Goal: Task Accomplishment & Management: Complete application form

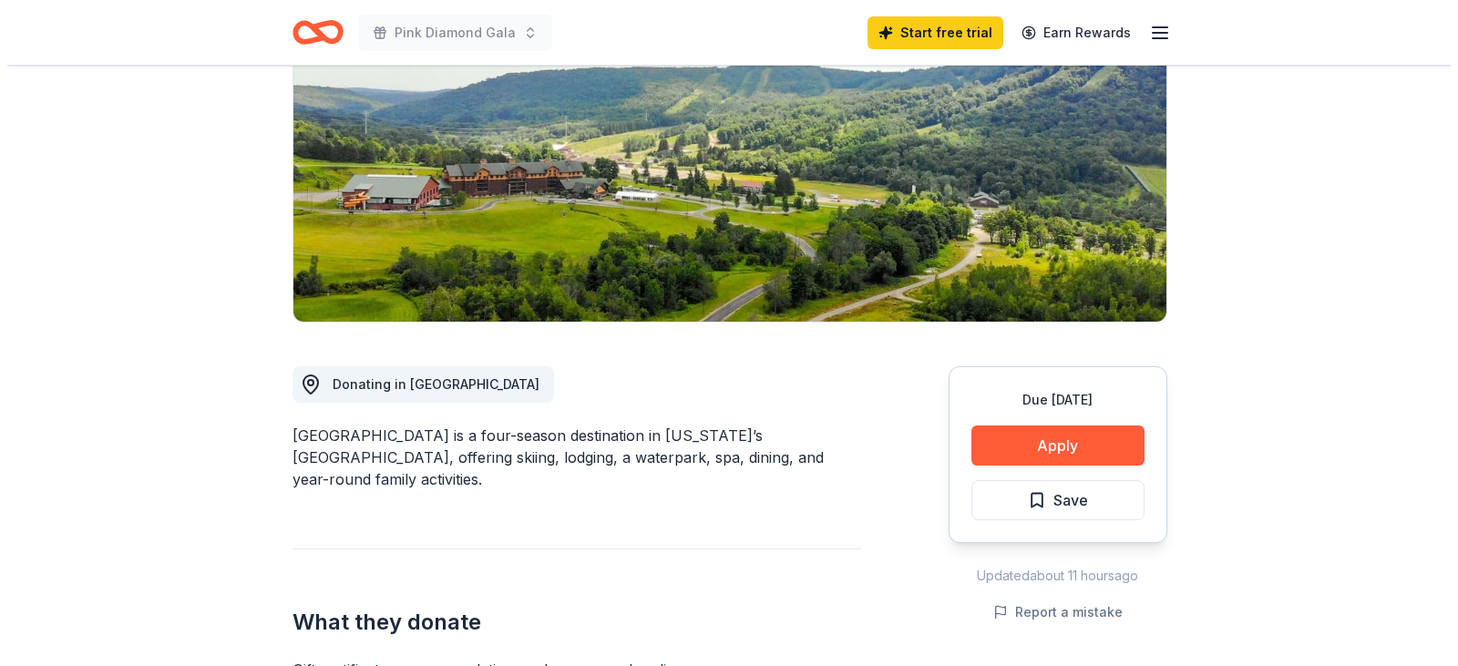
scroll to position [273, 0]
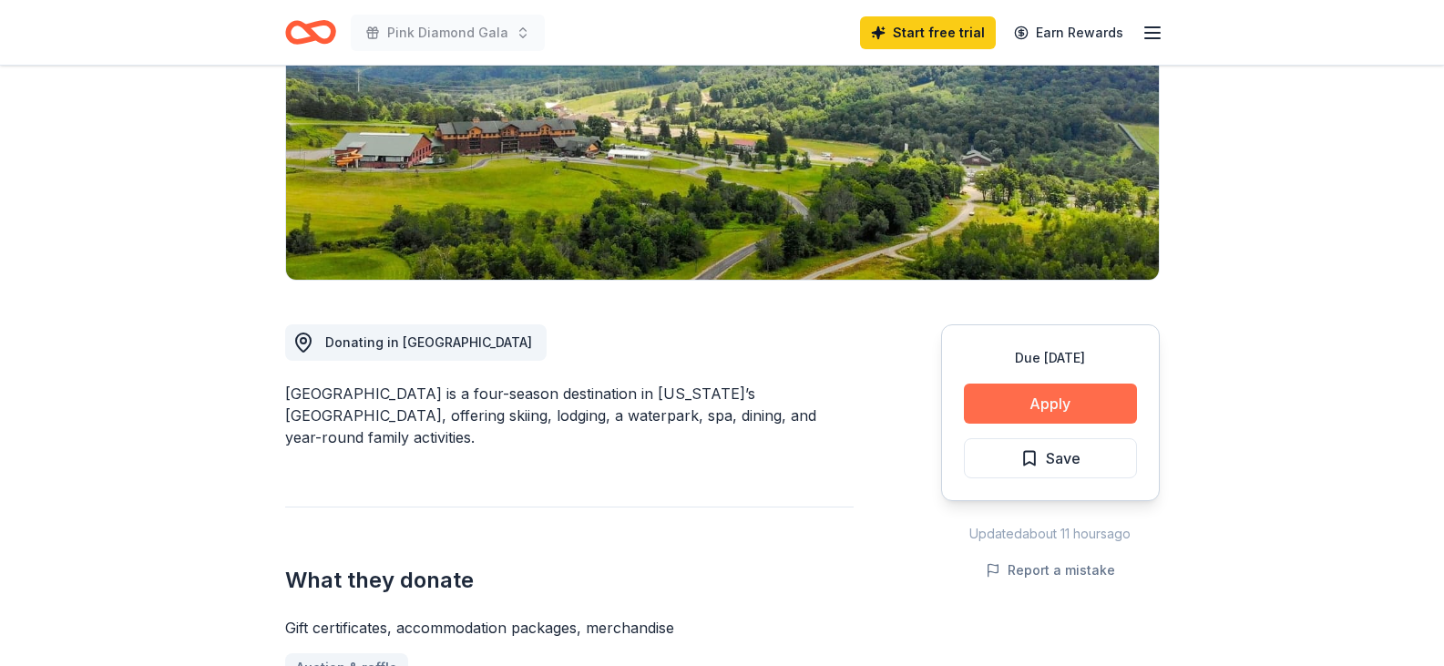
click at [1107, 404] on button "Apply" at bounding box center [1050, 404] width 173 height 40
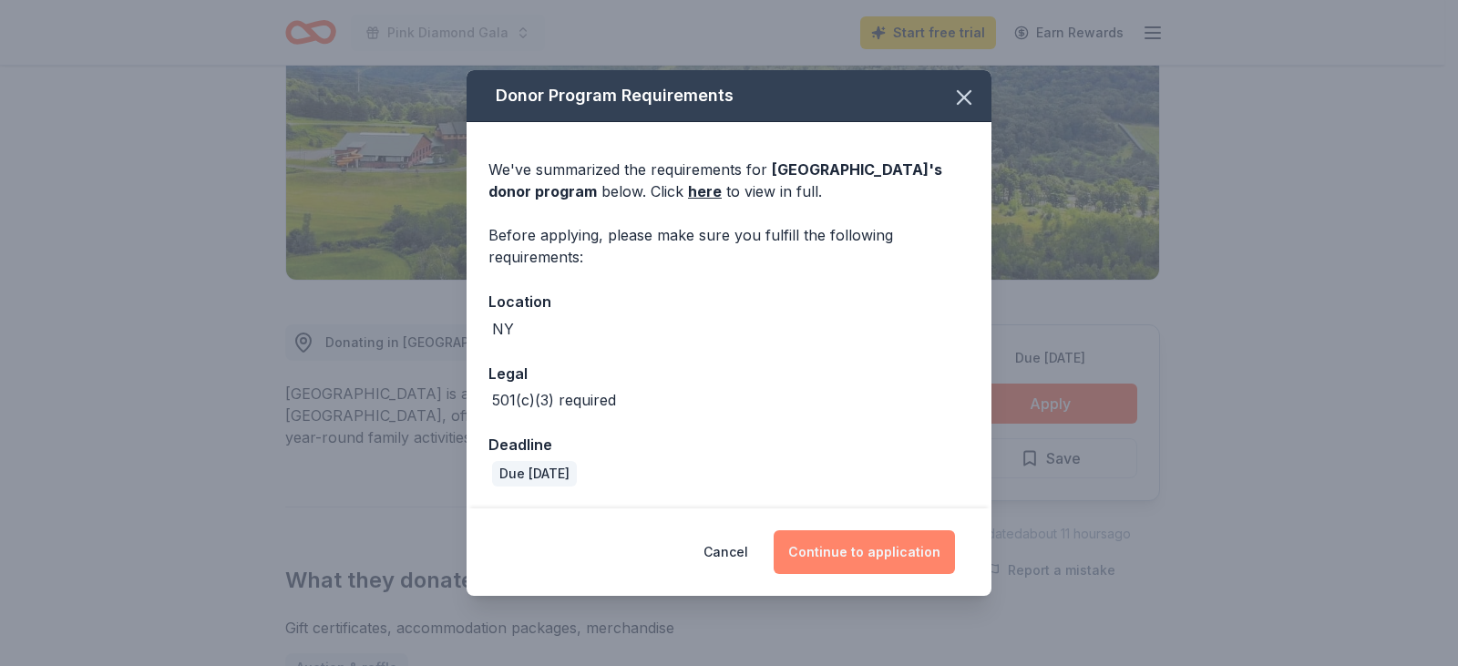
click at [886, 550] on button "Continue to application" at bounding box center [864, 552] width 181 height 44
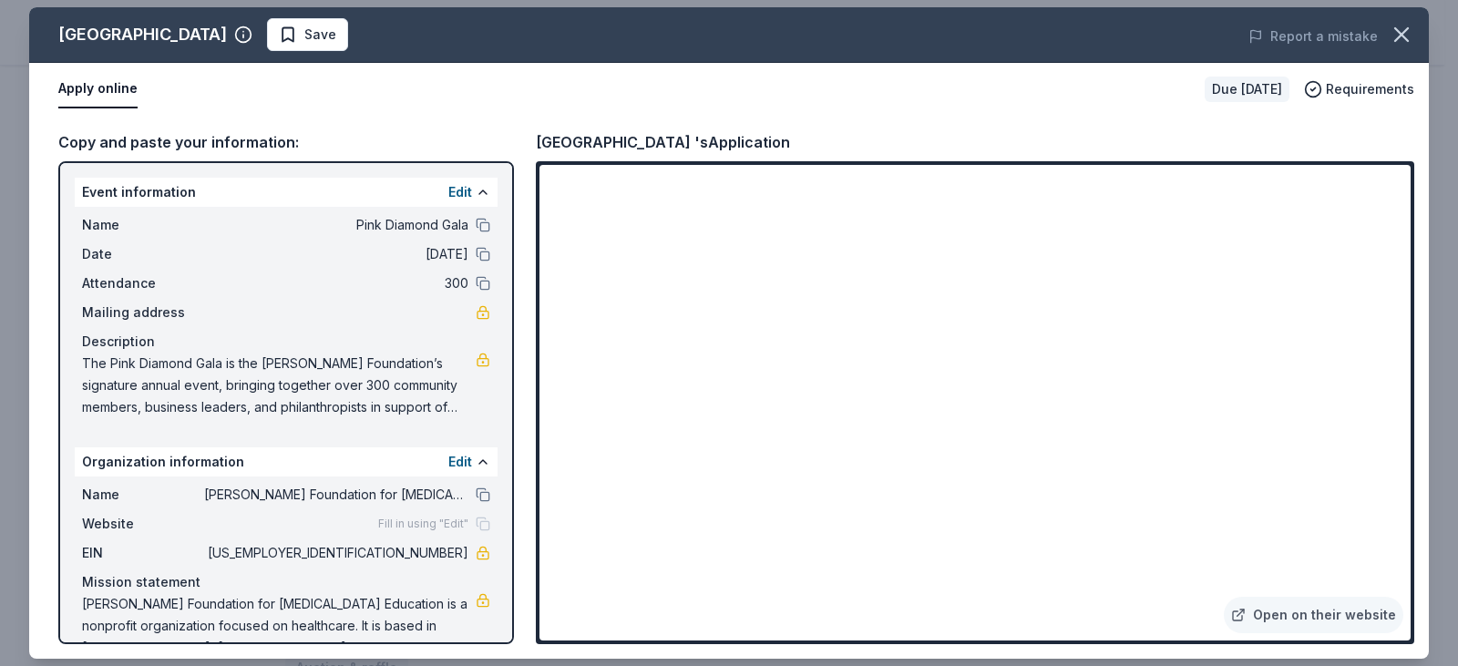
drag, startPoint x: 448, startPoint y: 399, endPoint x: 230, endPoint y: 374, distance: 220.2
click at [257, 377] on span "The Pink Diamond Gala is the [PERSON_NAME] Foundation’s signature annual event,…" at bounding box center [279, 386] width 394 height 66
drag, startPoint x: 196, startPoint y: 364, endPoint x: 539, endPoint y: 378, distance: 343.9
click at [230, 365] on span "The Pink Diamond Gala is the [PERSON_NAME] Foundation’s signature annual event,…" at bounding box center [279, 386] width 394 height 66
drag, startPoint x: 461, startPoint y: 363, endPoint x: 438, endPoint y: 365, distance: 22.9
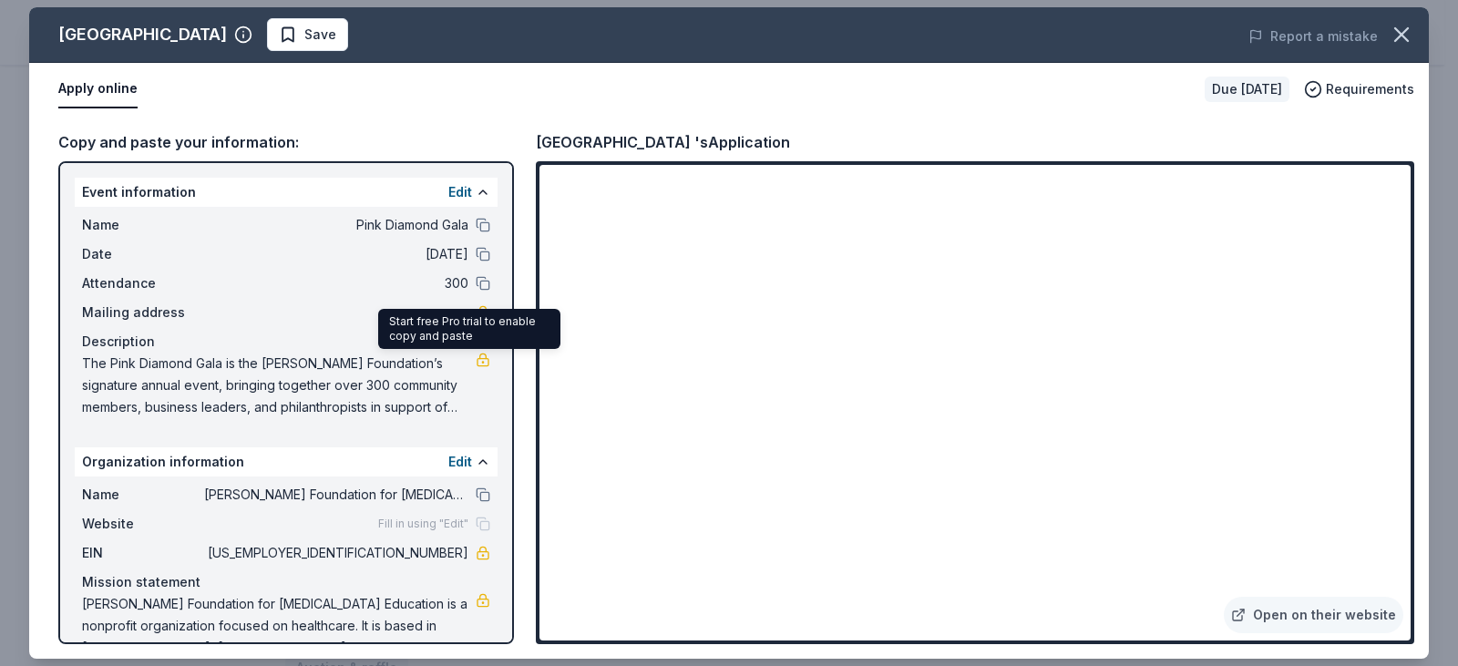
click at [462, 363] on div "The Pink Diamond Gala is the [PERSON_NAME] Foundation’s signature annual event,…" at bounding box center [286, 386] width 408 height 66
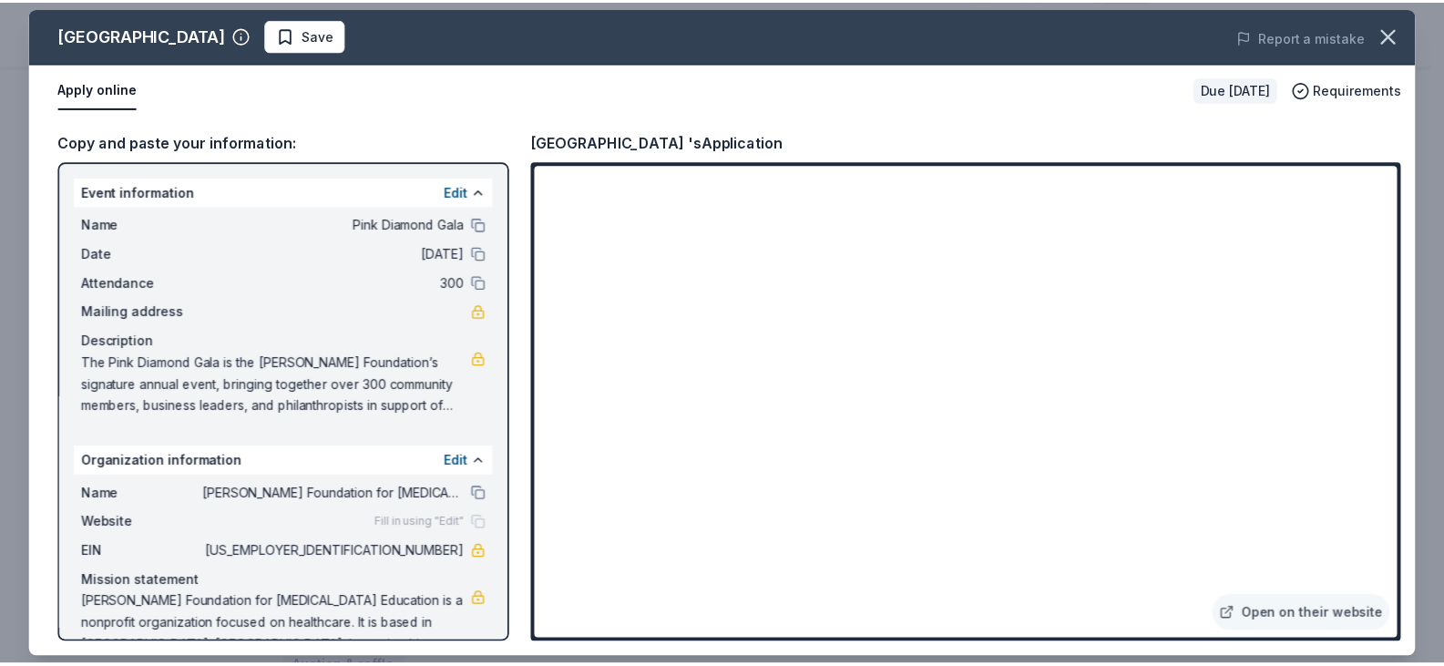
scroll to position [38, 0]
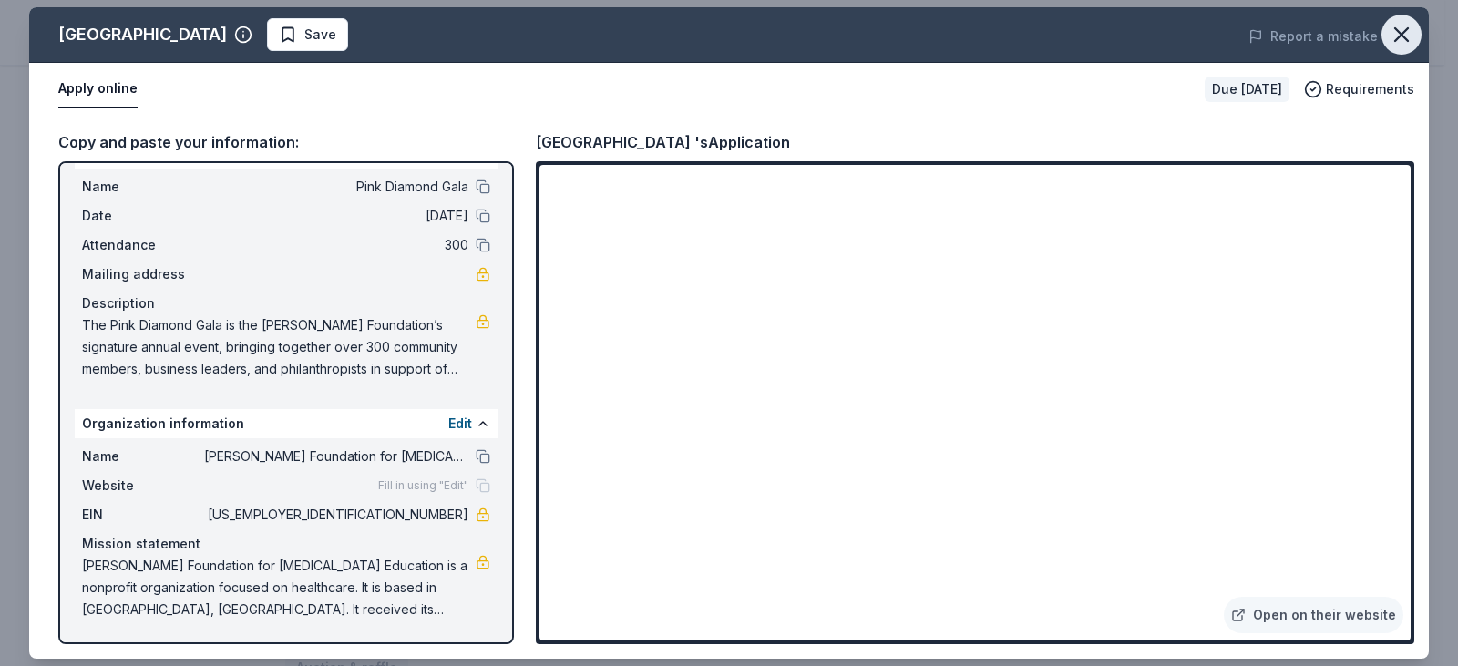
click at [1391, 24] on icon "button" at bounding box center [1402, 35] width 26 height 26
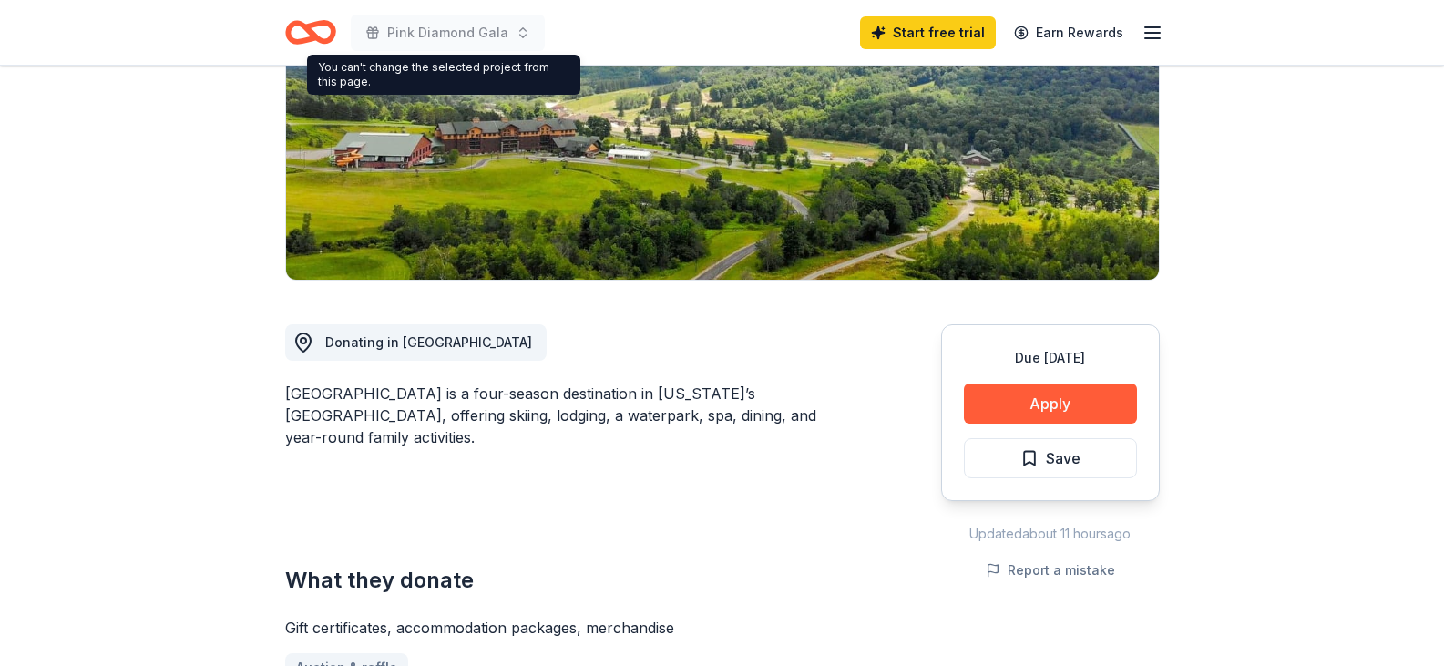
click at [293, 36] on icon "Home" at bounding box center [310, 32] width 51 height 43
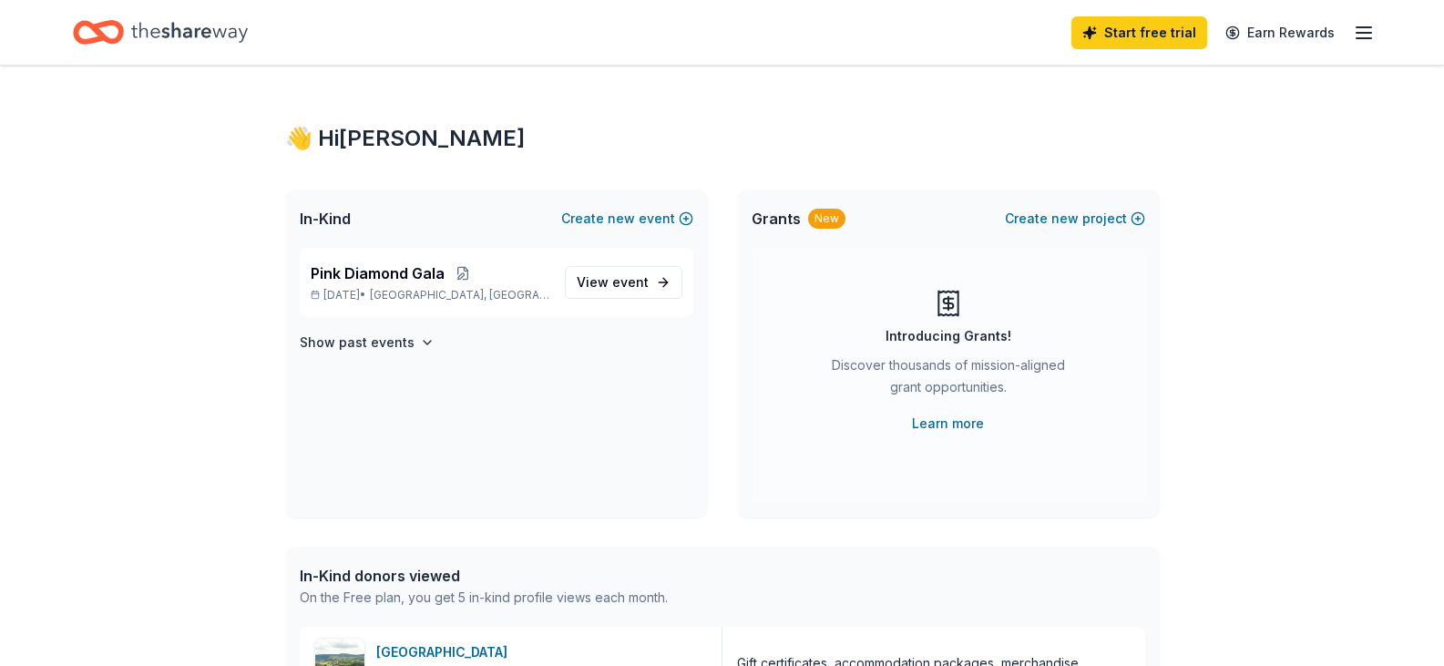
click at [1351, 33] on div "Start free trial Earn Rewards" at bounding box center [1223, 32] width 303 height 43
click at [1359, 29] on icon "button" at bounding box center [1364, 33] width 22 height 22
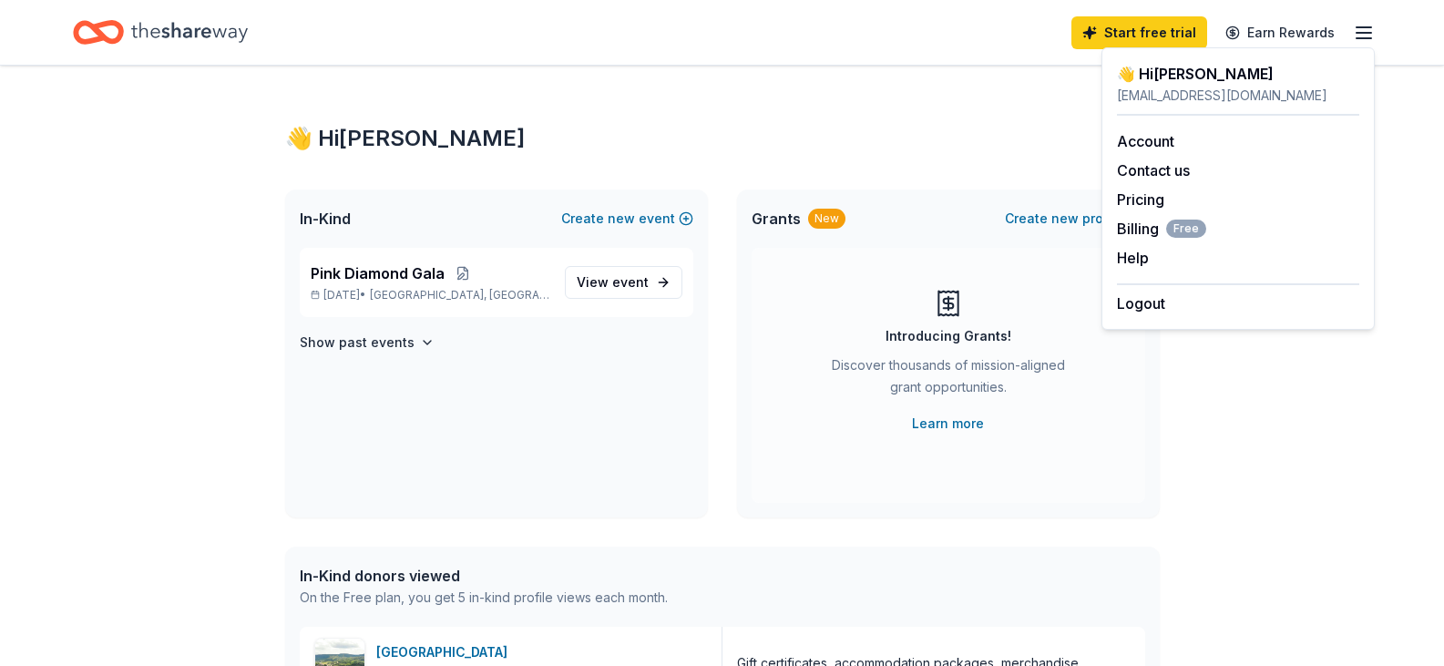
click at [136, 33] on icon "Home" at bounding box center [189, 32] width 117 height 37
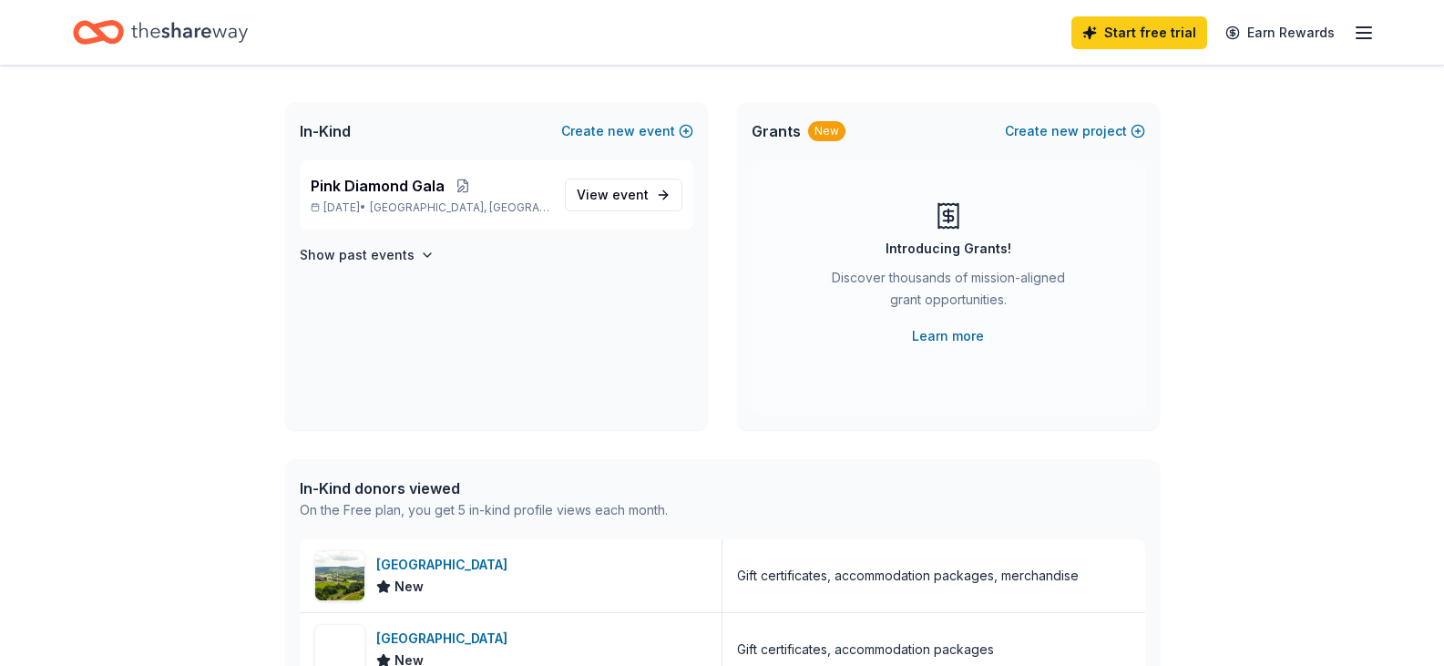
scroll to position [273, 0]
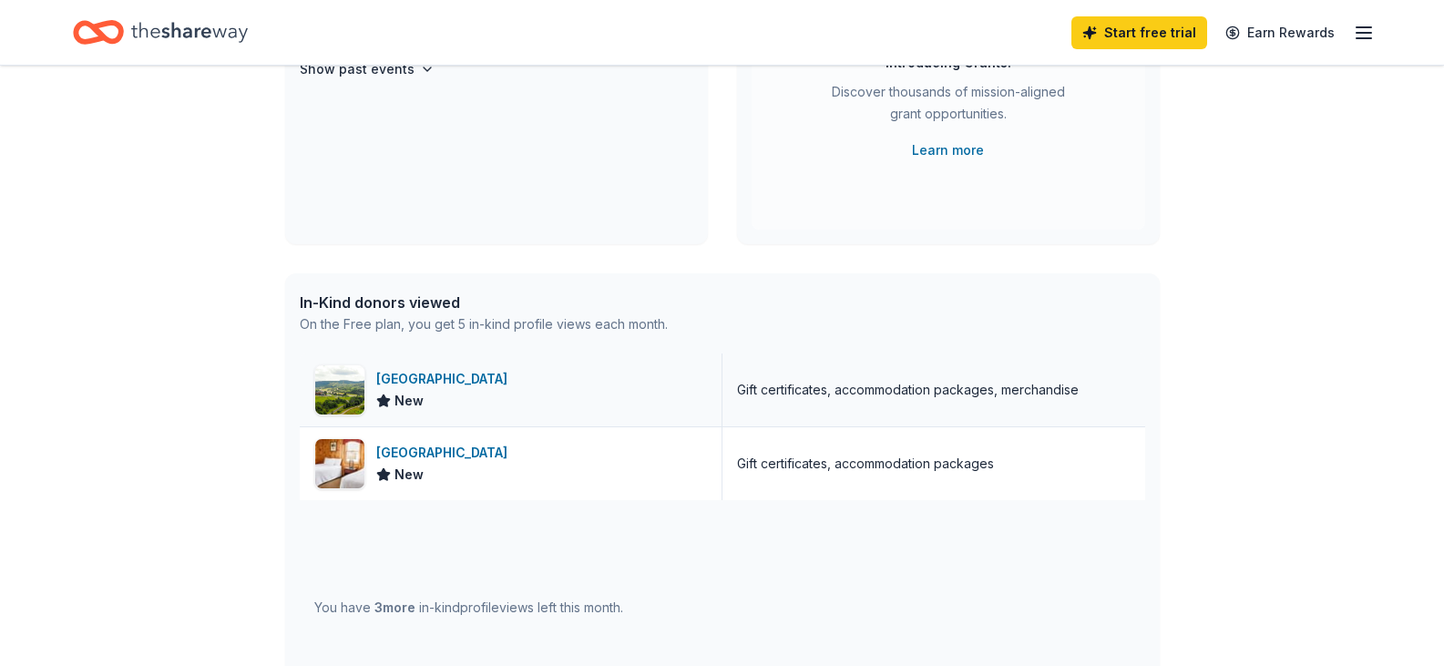
click at [913, 403] on div "Gift certificates, accommodation packages, merchandise" at bounding box center [934, 390] width 423 height 73
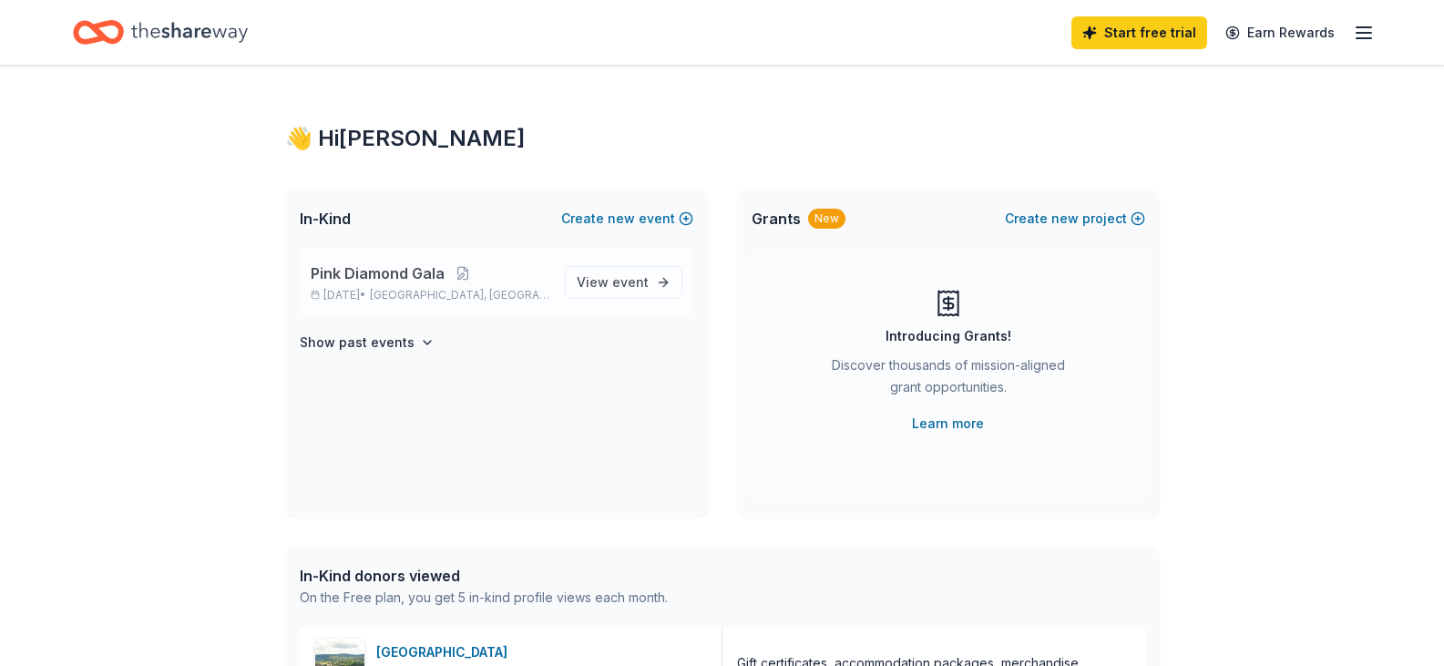
click at [339, 273] on span "Pink Diamond Gala" at bounding box center [378, 273] width 134 height 22
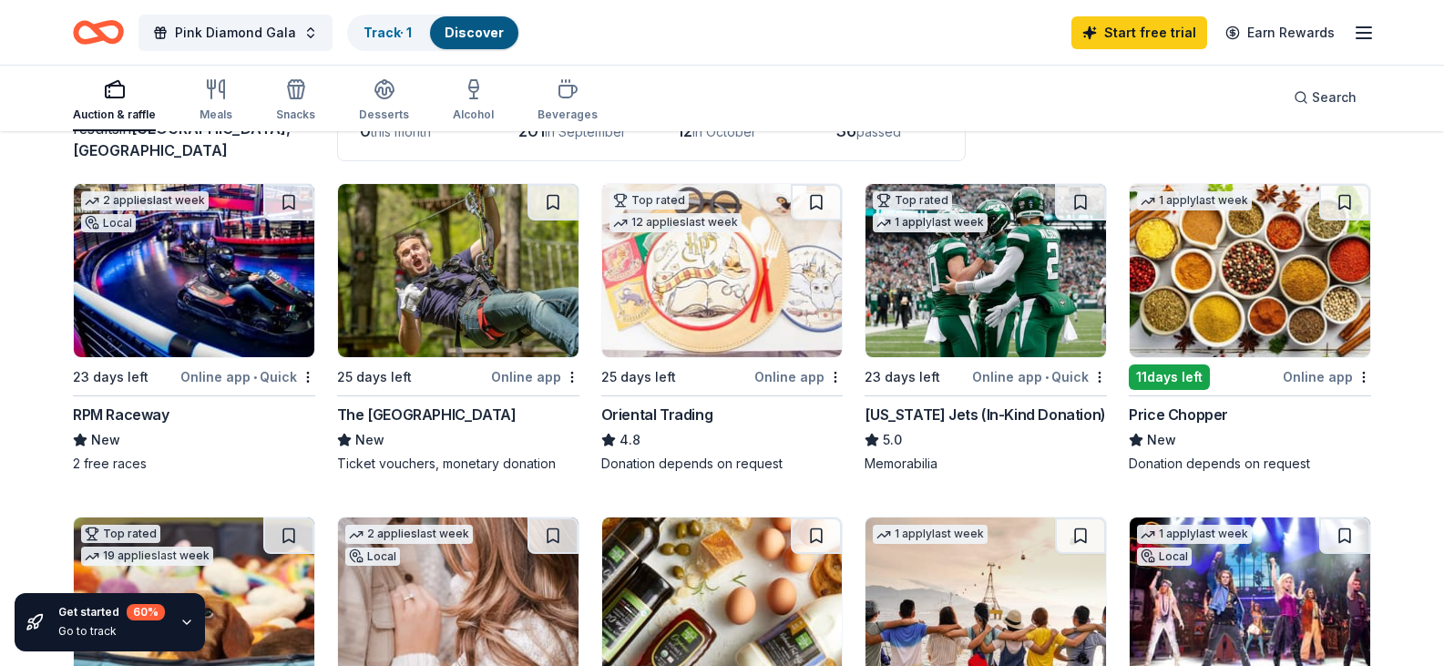
scroll to position [182, 0]
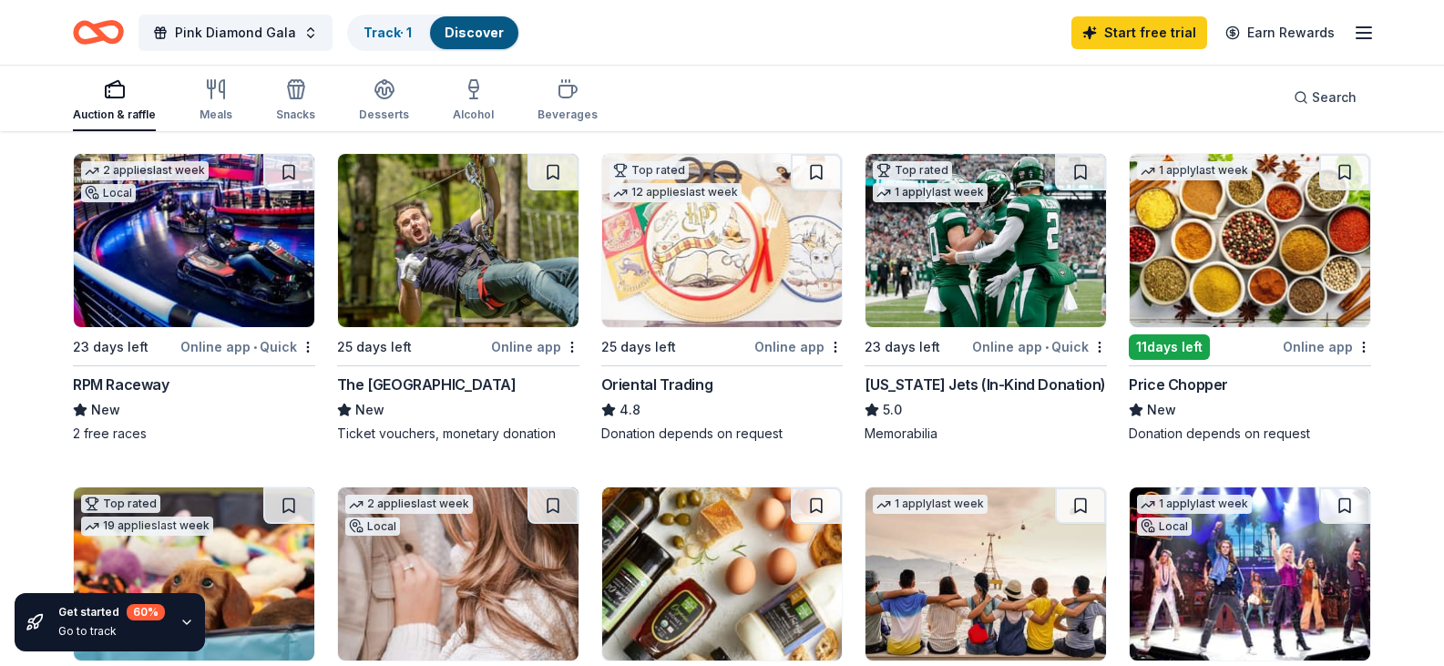
click at [471, 317] on img at bounding box center [458, 240] width 241 height 173
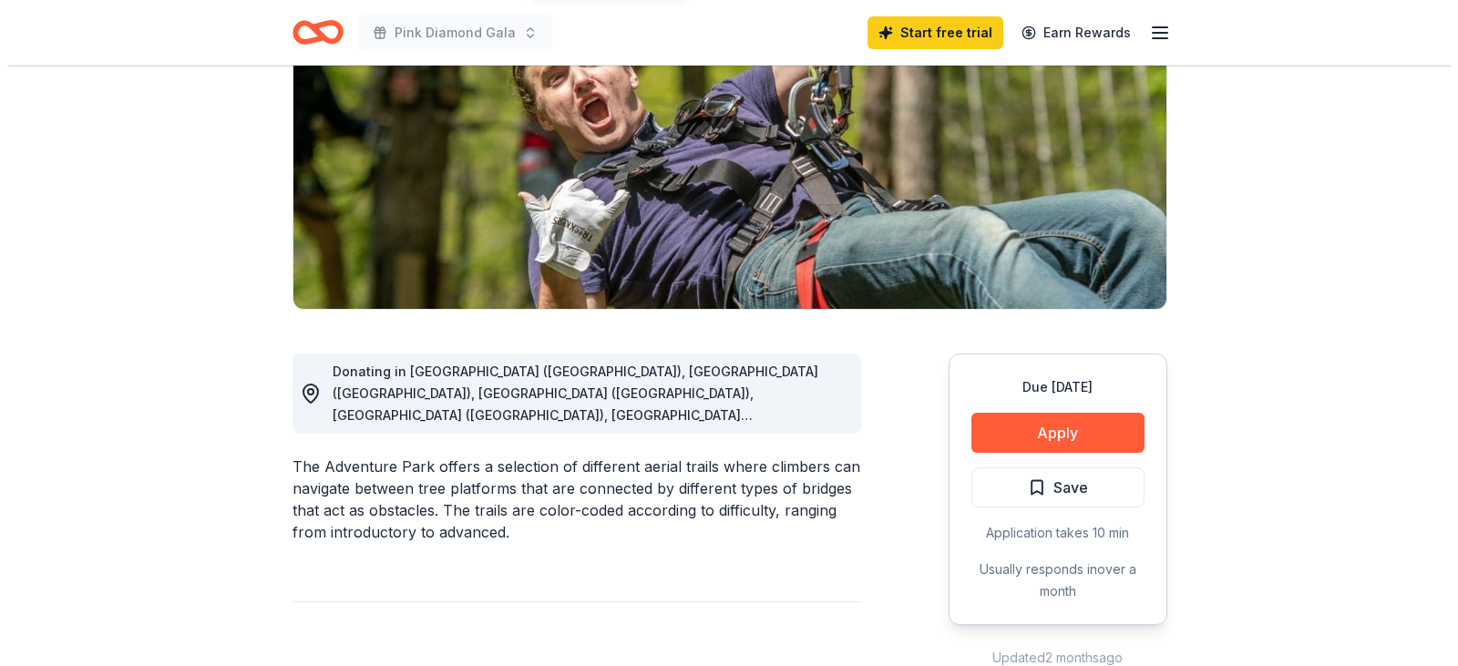
scroll to position [273, 0]
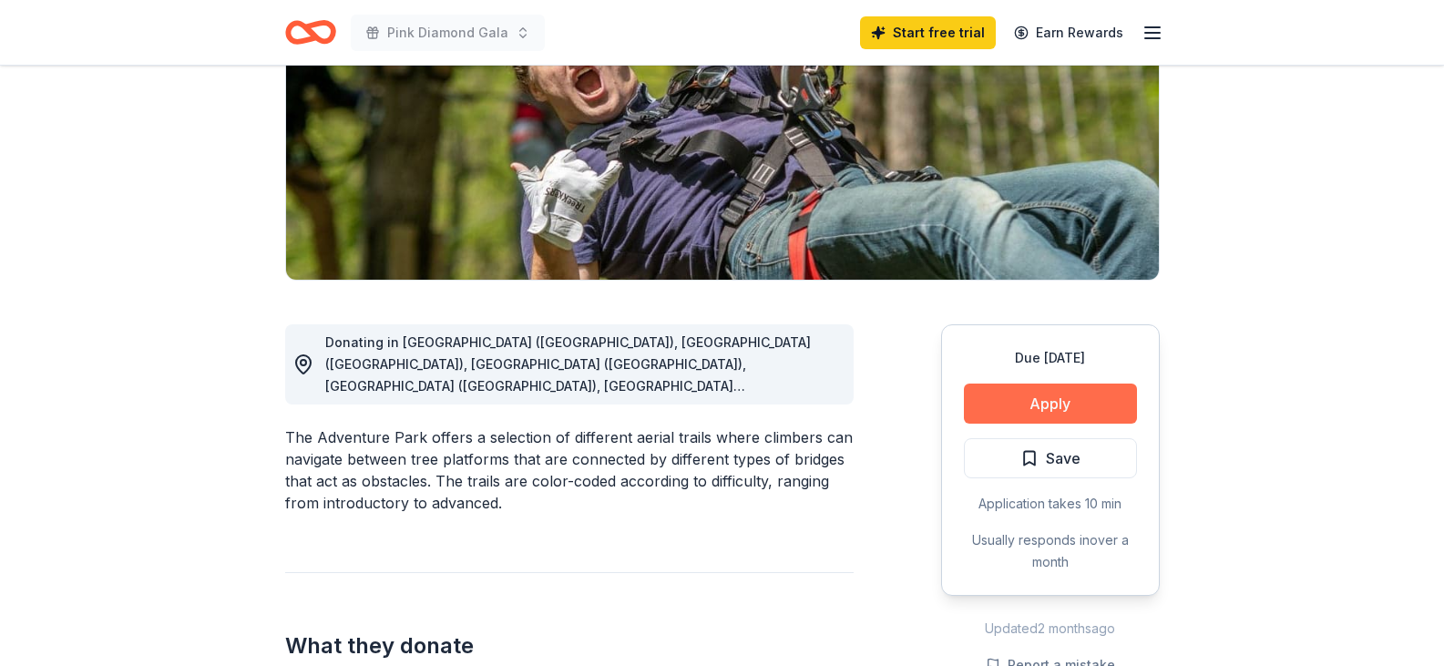
click at [1019, 384] on button "Apply" at bounding box center [1050, 404] width 173 height 40
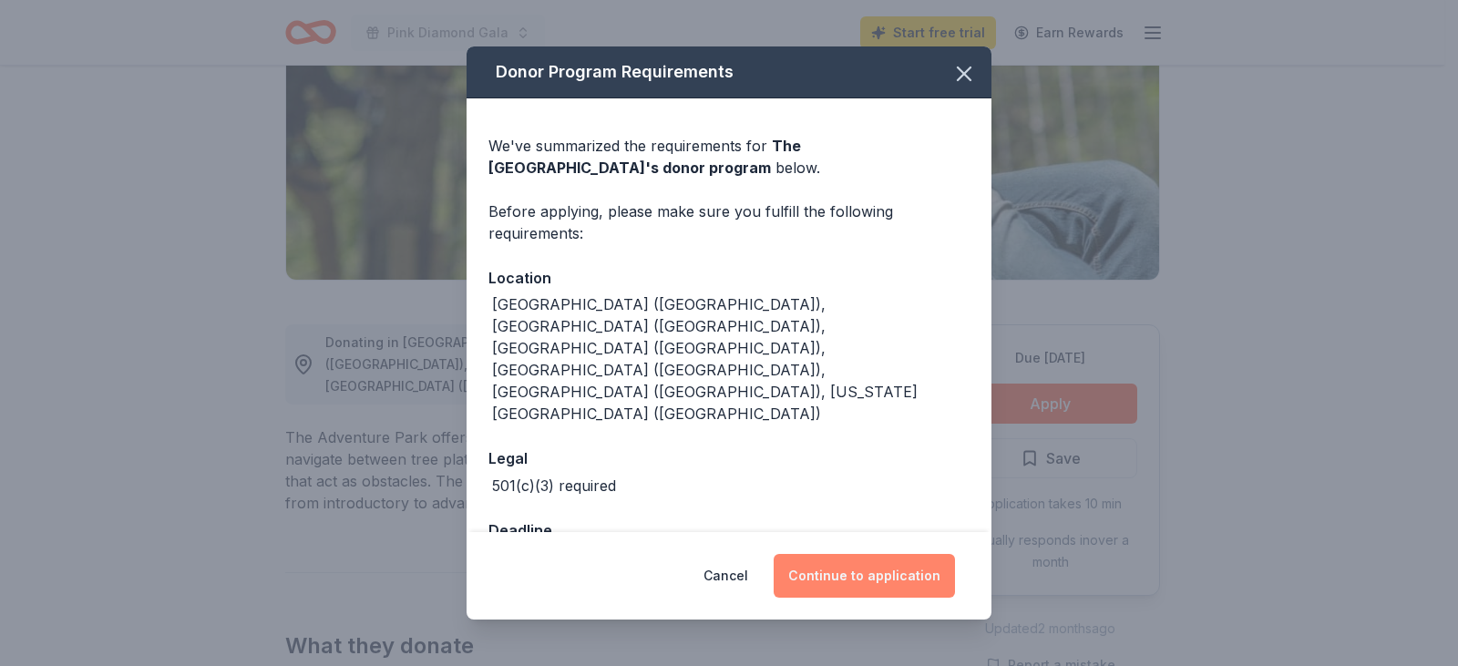
click at [844, 568] on button "Continue to application" at bounding box center [864, 576] width 181 height 44
